Goal: Information Seeking & Learning: Learn about a topic

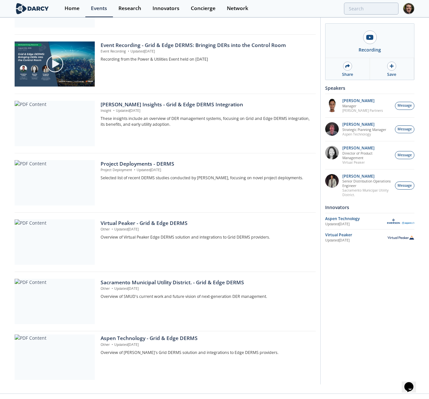
scroll to position [131, 0]
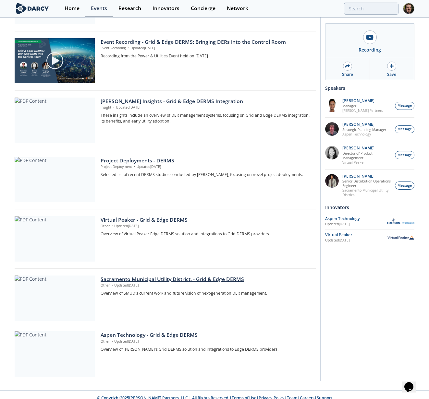
click at [144, 276] on div "Sacramento Municipal Utility District. - Grid & Edge DERMS" at bounding box center [206, 280] width 210 height 8
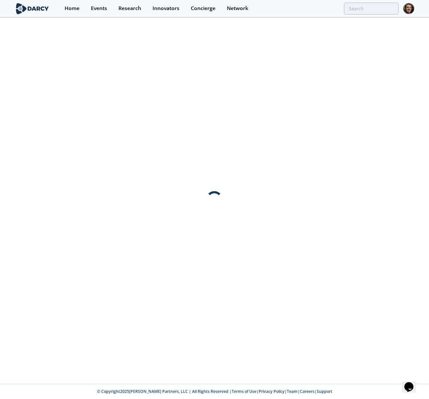
scroll to position [0, 0]
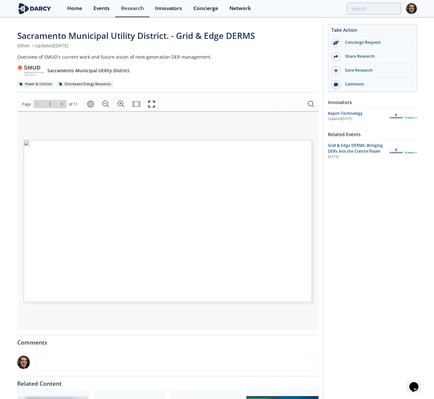
click at [268, 202] on span "Page 1" at bounding box center [232, 340] width 401 height 369
drag, startPoint x: 58, startPoint y: 105, endPoint x: 62, endPoint y: 105, distance: 3.6
click at [59, 105] on button at bounding box center [62, 104] width 8 height 8
type input "2"
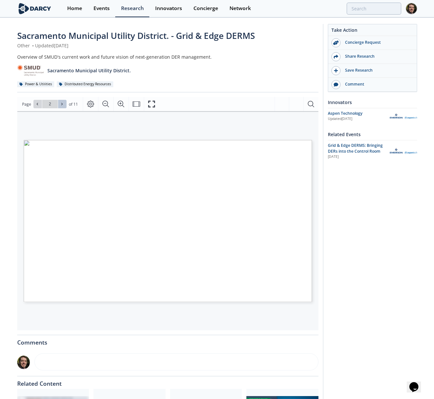
click at [62, 105] on icon at bounding box center [62, 104] width 4 height 4
type input "3"
click at [62, 105] on icon at bounding box center [62, 104] width 4 height 4
type input "4"
click at [62, 106] on icon at bounding box center [62, 104] width 4 height 4
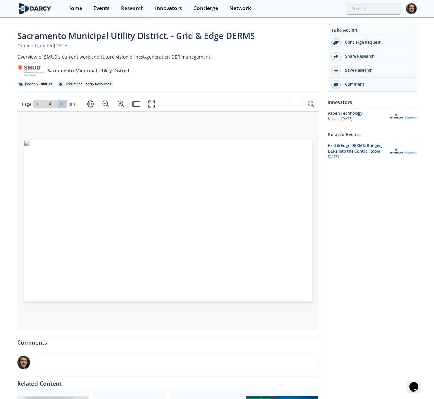
type input "5"
click at [62, 106] on icon at bounding box center [62, 104] width 4 height 4
type input "6"
click at [62, 106] on icon at bounding box center [62, 104] width 4 height 4
click at [61, 104] on icon at bounding box center [61, 104] width 1 height 2
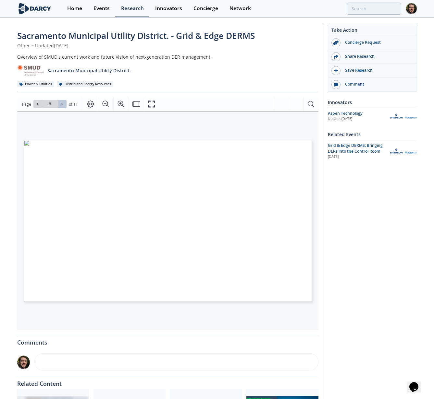
click at [61, 103] on icon at bounding box center [62, 104] width 4 height 4
click at [61, 102] on span at bounding box center [62, 104] width 5 height 5
click at [37, 104] on icon at bounding box center [37, 104] width 1 height 2
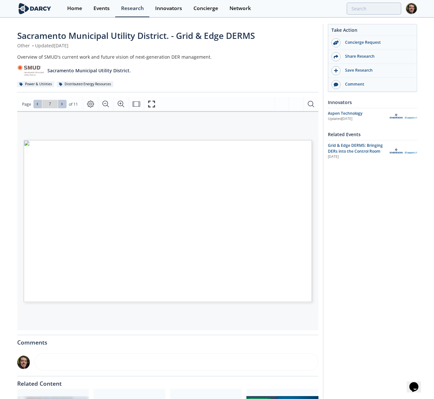
click at [37, 103] on icon at bounding box center [37, 104] width 1 height 2
click at [59, 105] on button at bounding box center [62, 104] width 8 height 8
type input "7"
